Goal: Task Accomplishment & Management: Use online tool/utility

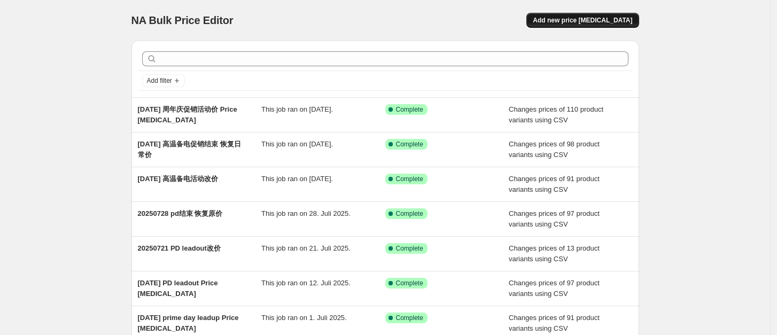
click at [626, 16] on span "Add new price [MEDICAL_DATA]" at bounding box center [582, 20] width 99 height 9
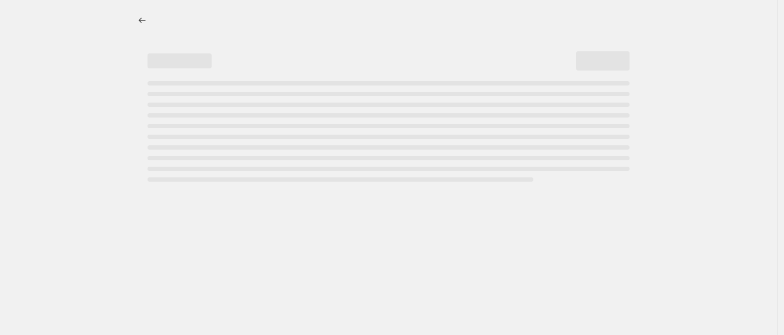
click at [77, 117] on div at bounding box center [388, 167] width 777 height 335
select select "percentage"
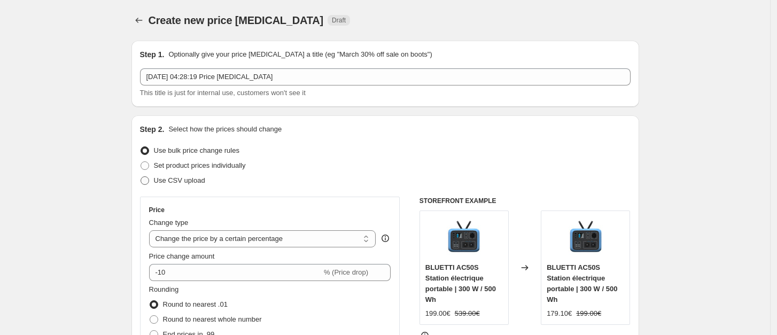
click at [166, 176] on span "Use CSV upload" at bounding box center [179, 180] width 51 height 8
click at [141, 176] on input "Use CSV upload" at bounding box center [141, 176] width 1 height 1
radio input "true"
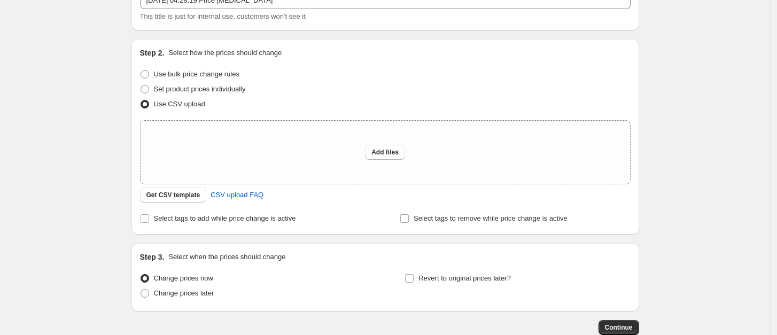
scroll to position [119, 0]
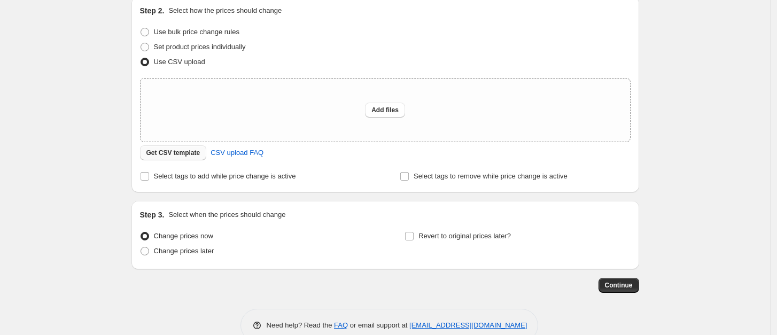
click at [183, 151] on span "Get CSV template" at bounding box center [173, 153] width 54 height 9
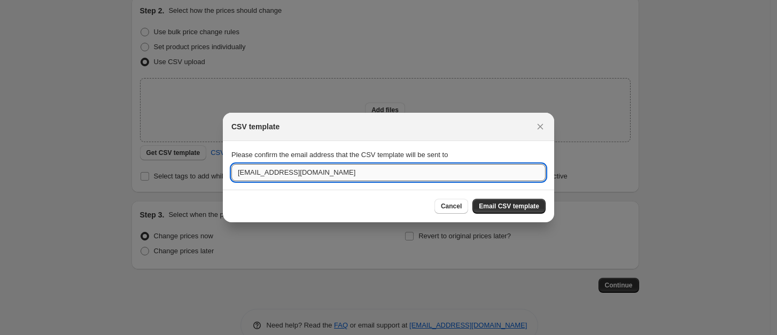
click at [335, 180] on input "[EMAIL_ADDRESS][DOMAIN_NAME]" at bounding box center [388, 172] width 314 height 17
drag, startPoint x: 337, startPoint y: 164, endPoint x: 154, endPoint y: 180, distance: 183.5
paste input "ruiqing.chen@bluetti"
type input "[EMAIL_ADDRESS][DOMAIN_NAME]"
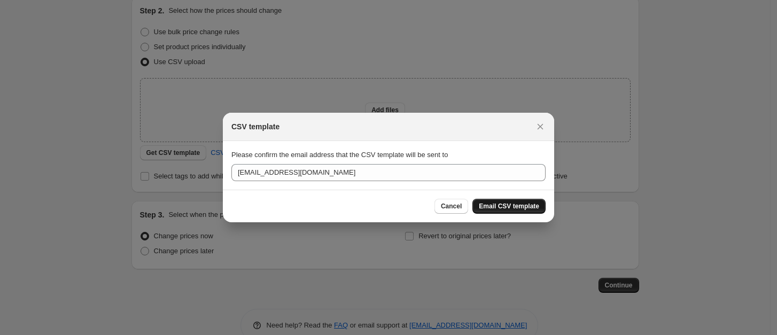
click at [505, 202] on span "Email CSV template" at bounding box center [509, 206] width 60 height 9
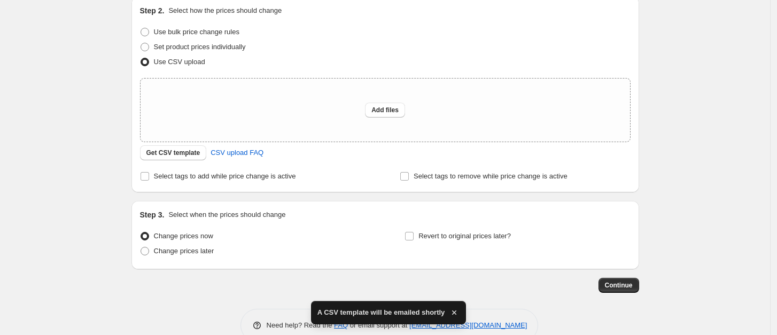
scroll to position [59, 0]
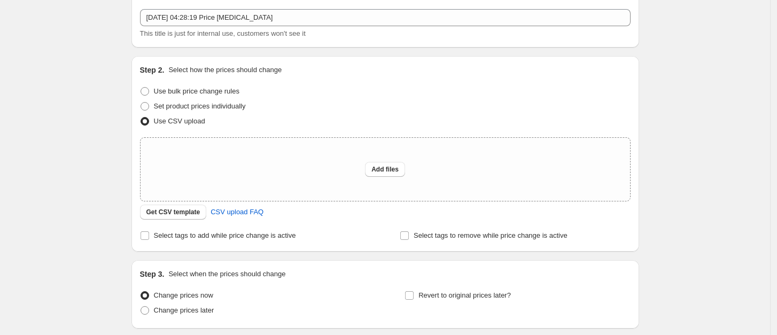
click at [727, 21] on div "Create new price [MEDICAL_DATA]. This page is ready Create new price [MEDICAL_D…" at bounding box center [385, 179] width 770 height 477
